Goal: Find specific page/section: Find specific page/section

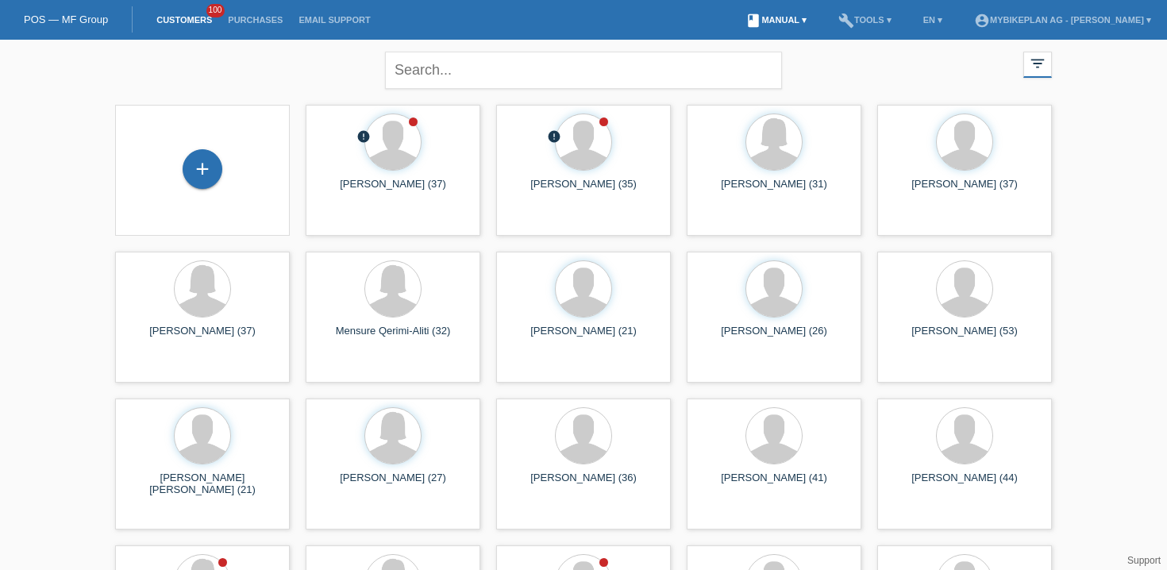
click at [776, 24] on link "book Manual ▾" at bounding box center [775, 20] width 77 height 10
click at [172, 68] on div "close filter_list view_module Show all customers star Show stared customers lay…" at bounding box center [583, 68] width 952 height 57
click at [135, 80] on div "close filter_list view_module Show all customers star Show stared customers lay…" at bounding box center [583, 68] width 952 height 57
click at [983, 14] on li "account_circle Mybikeplan AG - Fabian Bollhalder ▾" at bounding box center [1062, 20] width 193 height 40
click at [998, 25] on link "account_circle Mybikeplan AG - Fabian Bollhalder ▾" at bounding box center [1062, 20] width 193 height 10
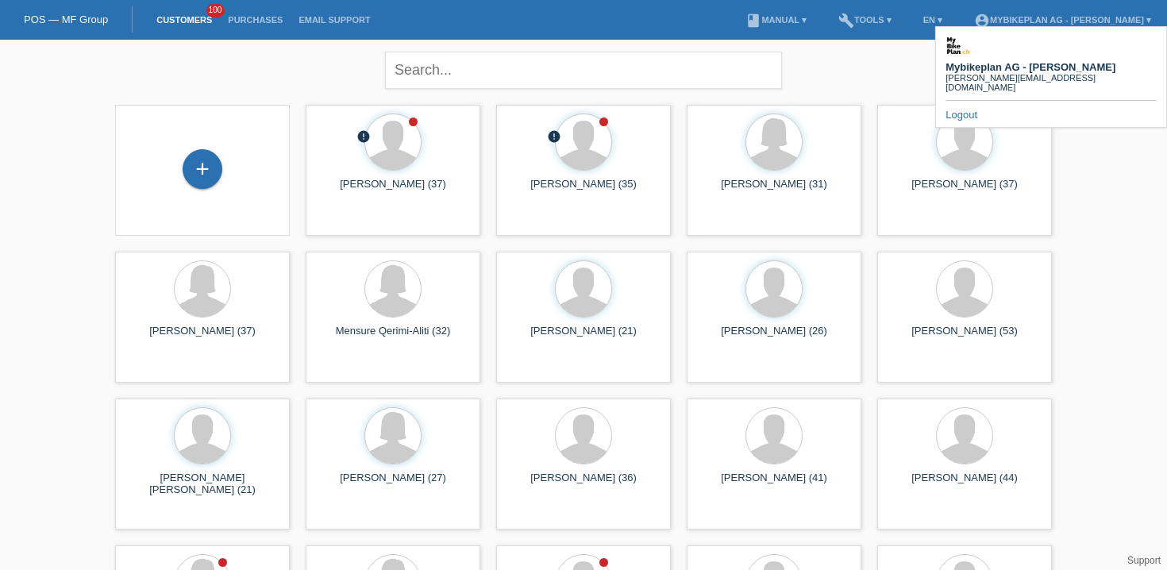
click at [1019, 61] on b "Mybikeplan AG - [PERSON_NAME]" at bounding box center [1030, 67] width 170 height 12
click at [254, 24] on link "Purchases" at bounding box center [255, 20] width 71 height 10
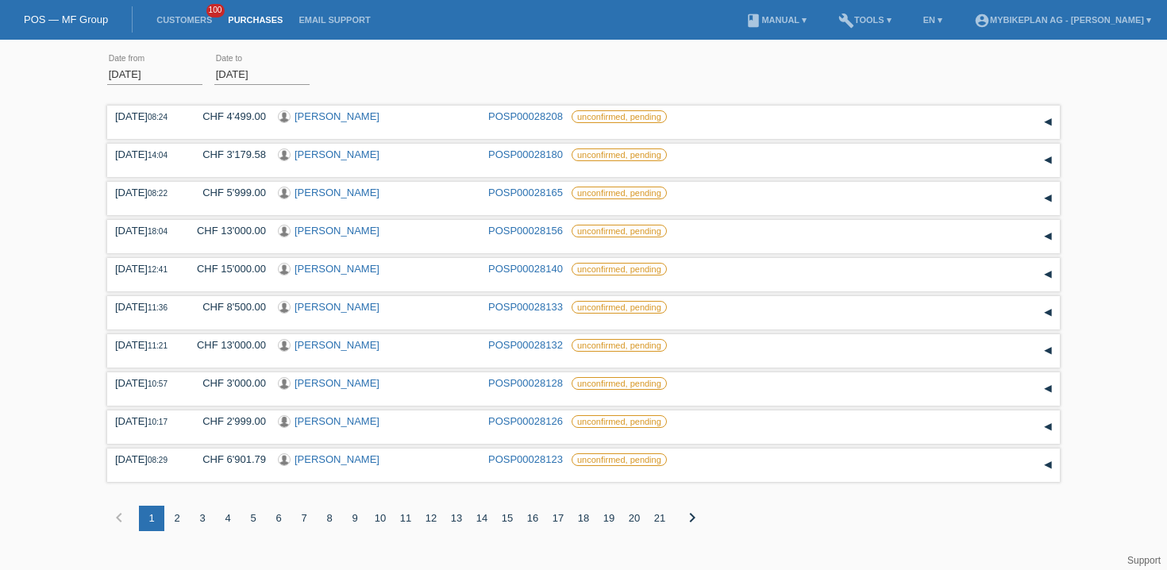
click at [180, 26] on li "Customers 100" at bounding box center [183, 20] width 71 height 40
click at [166, 19] on link "Customers" at bounding box center [183, 20] width 71 height 10
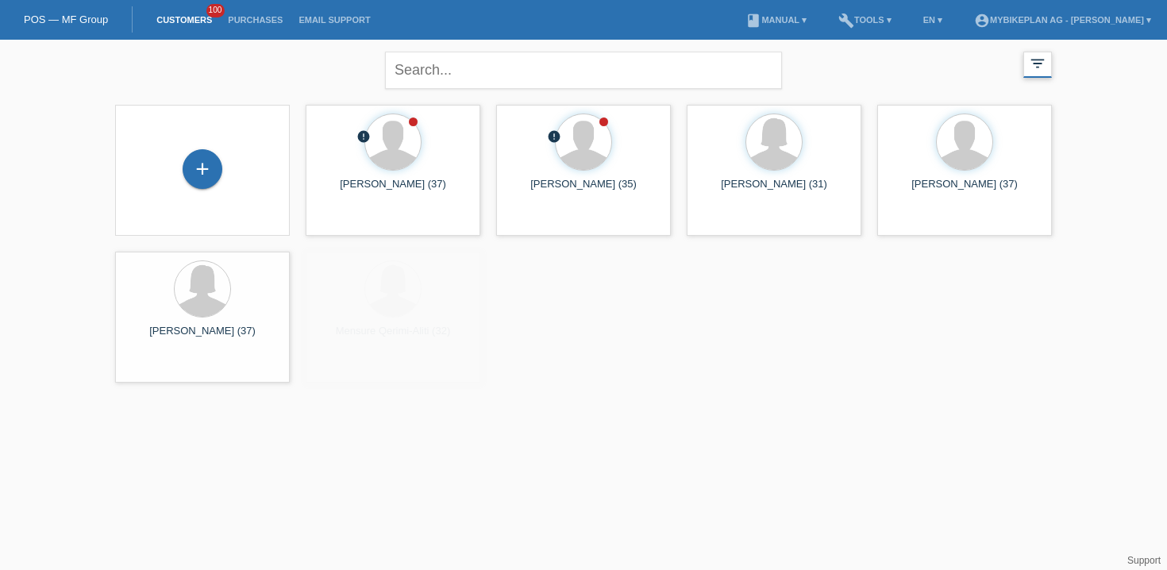
click at [1036, 71] on icon "filter_list" at bounding box center [1036, 63] width 17 height 17
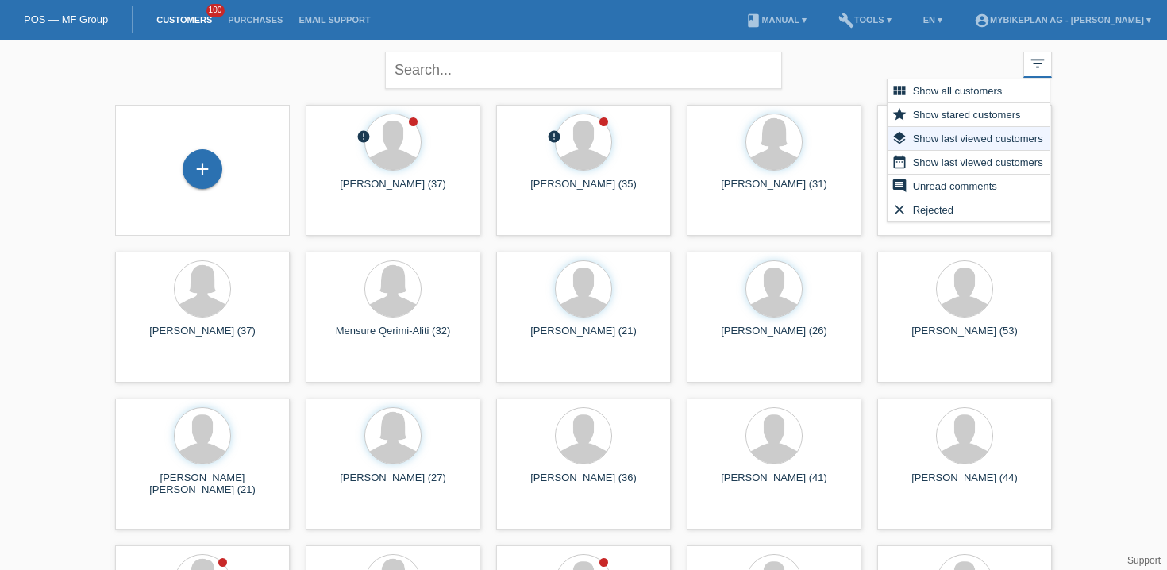
click at [1109, 148] on div "close filter_list view_module Show all customers star Show stared customers lay…" at bounding box center [583, 435] width 1167 height 791
